Goal: Task Accomplishment & Management: Use online tool/utility

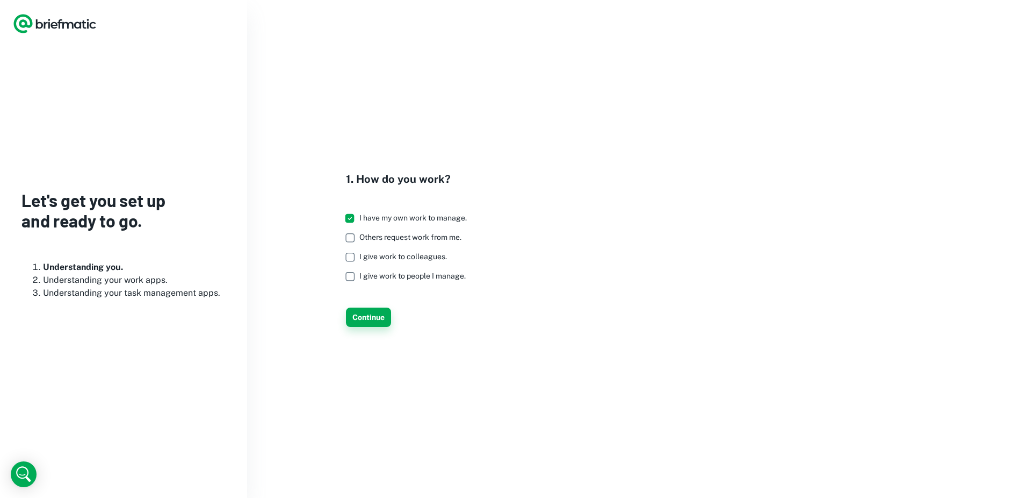
click at [366, 315] on button "Continue" at bounding box center [368, 316] width 45 height 19
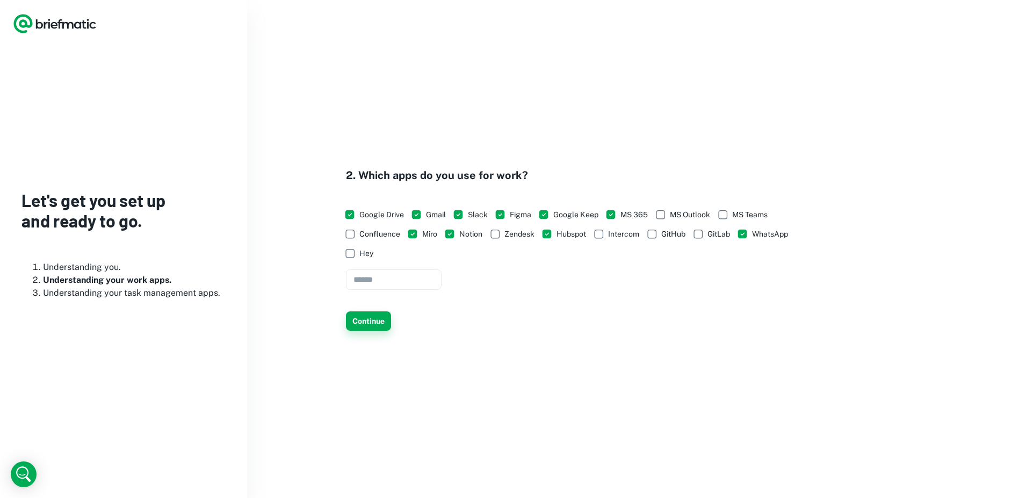
click at [373, 322] on button "Continue" at bounding box center [368, 320] width 45 height 19
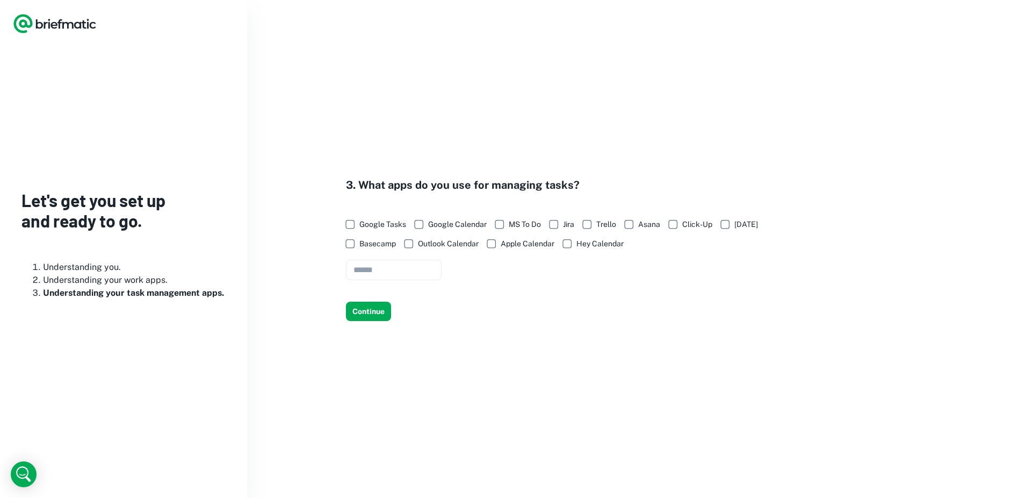
click at [377, 219] on span "Google Tasks" at bounding box center [382, 224] width 47 height 12
click at [469, 220] on span "Google Calendar" at bounding box center [457, 224] width 59 height 12
click at [533, 223] on span "MS To Do" at bounding box center [525, 224] width 32 height 12
click at [601, 224] on span "Trello" at bounding box center [606, 224] width 20 height 12
click at [743, 227] on span "[DATE]" at bounding box center [747, 224] width 24 height 12
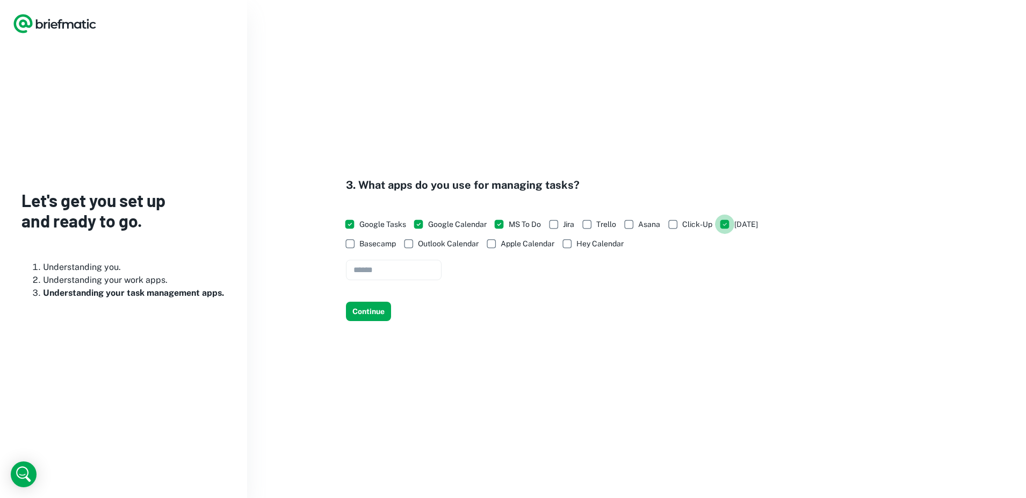
click at [518, 238] on span "Apple Calendar" at bounding box center [528, 244] width 54 height 12
click at [377, 317] on button "Continue" at bounding box center [368, 310] width 45 height 19
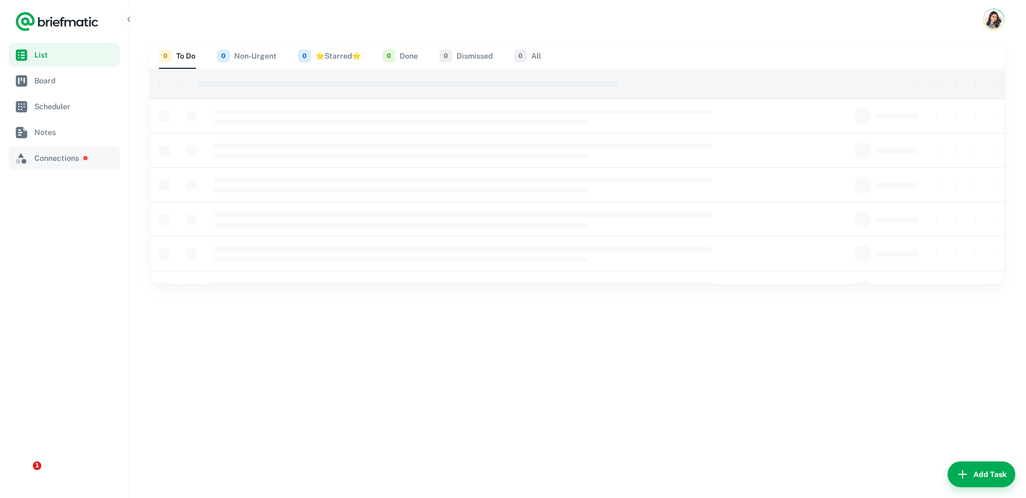
click at [47, 167] on link "Connections" at bounding box center [64, 158] width 111 height 24
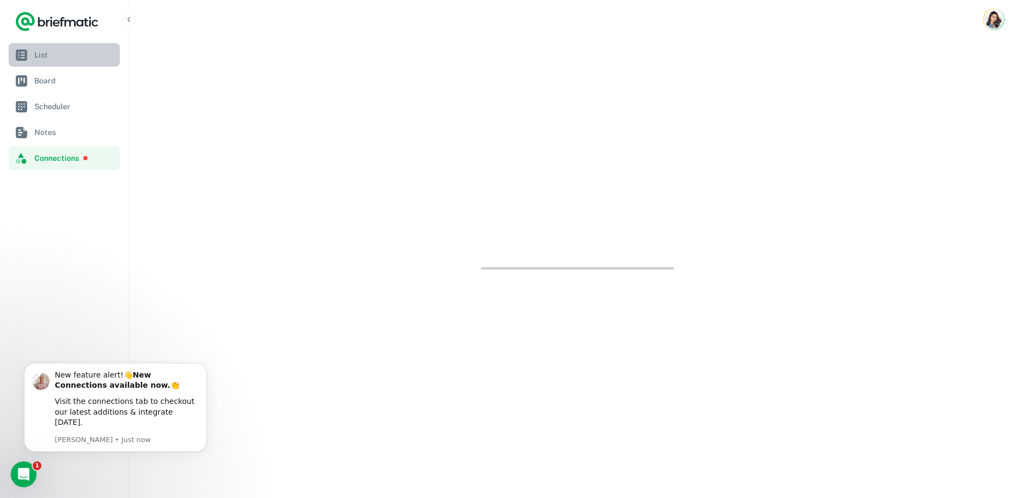
click at [42, 57] on span "List" at bounding box center [74, 55] width 81 height 12
